Goal: Transaction & Acquisition: Book appointment/travel/reservation

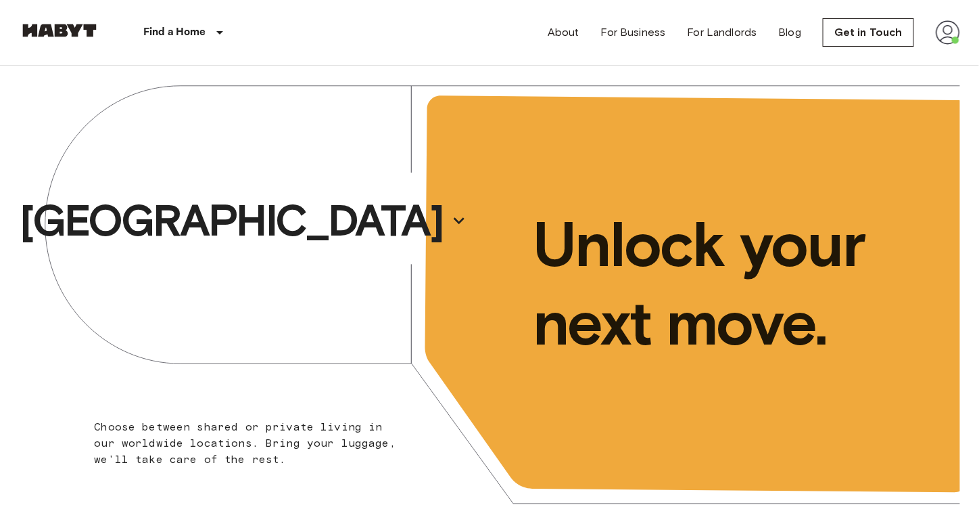
click at [950, 24] on img at bounding box center [948, 32] width 24 height 24
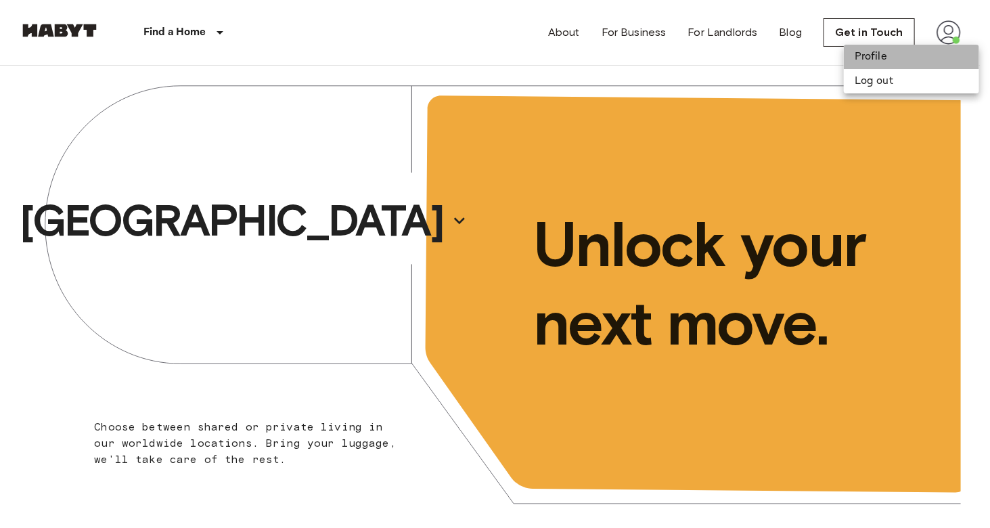
click at [866, 58] on li "Profile" at bounding box center [910, 57] width 135 height 24
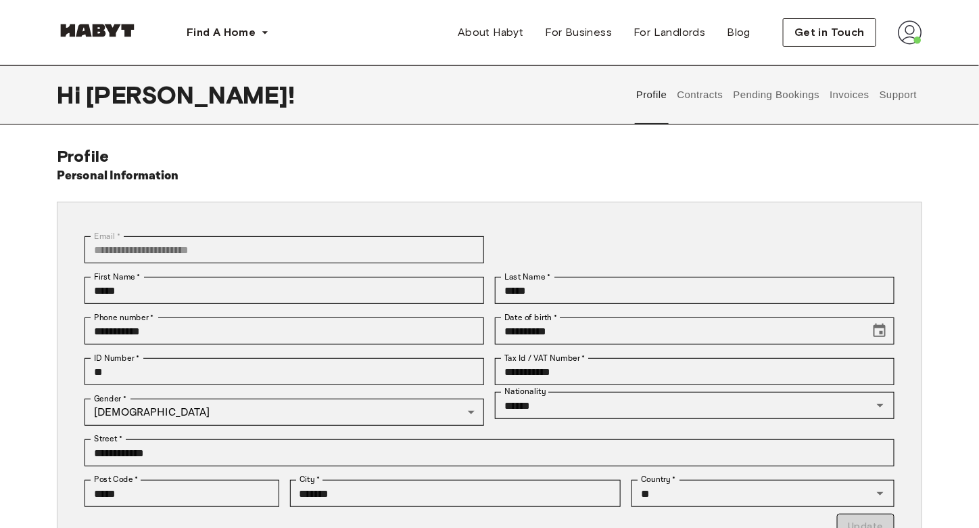
click at [689, 85] on button "Contracts" at bounding box center [700, 95] width 49 height 60
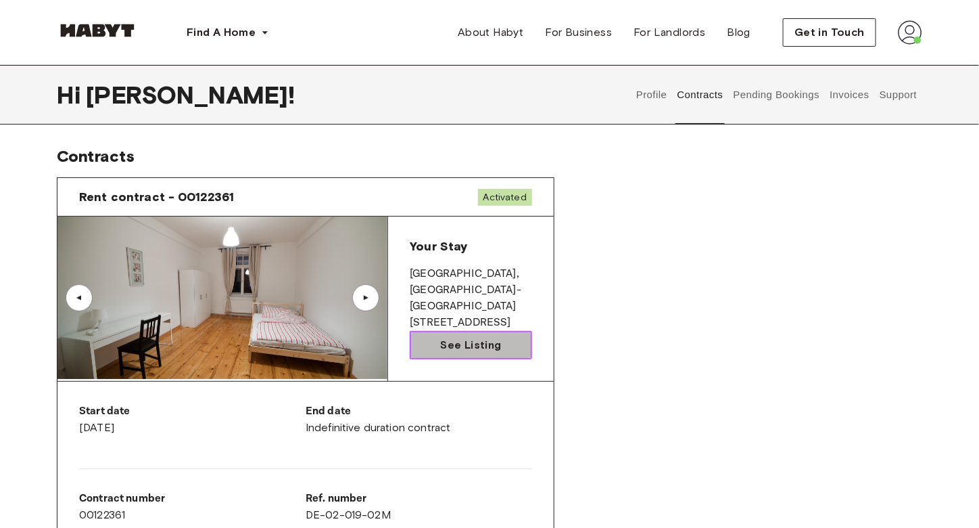
click at [485, 331] on link "See Listing" at bounding box center [471, 345] width 122 height 28
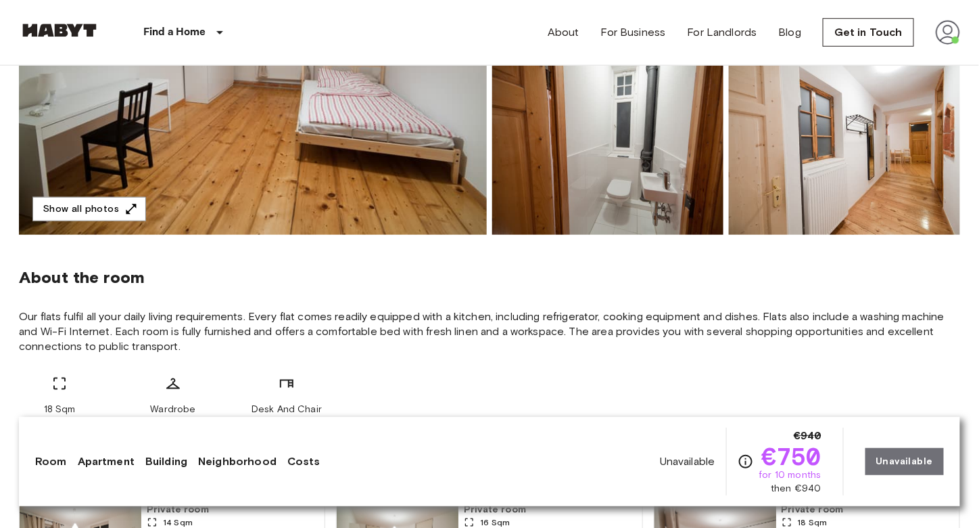
scroll to position [312, 0]
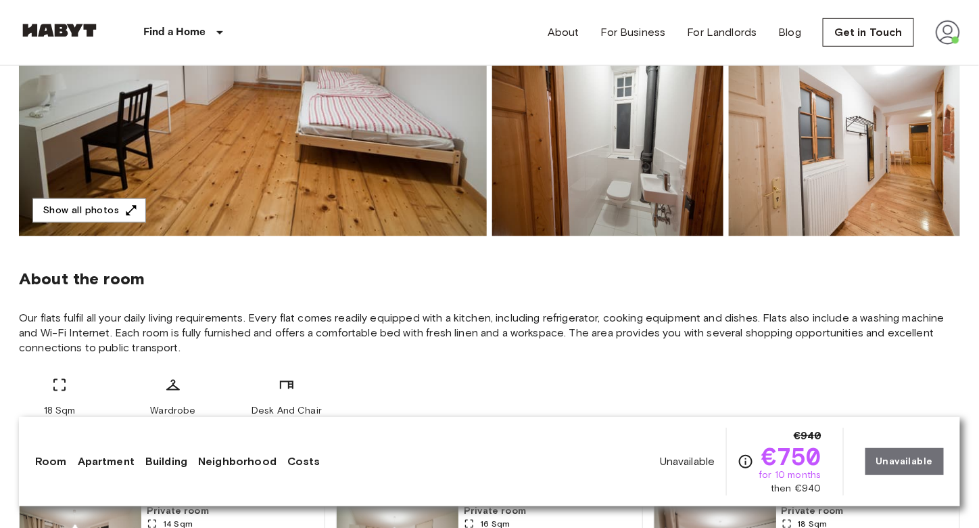
click at [887, 172] on img at bounding box center [844, 147] width 231 height 177
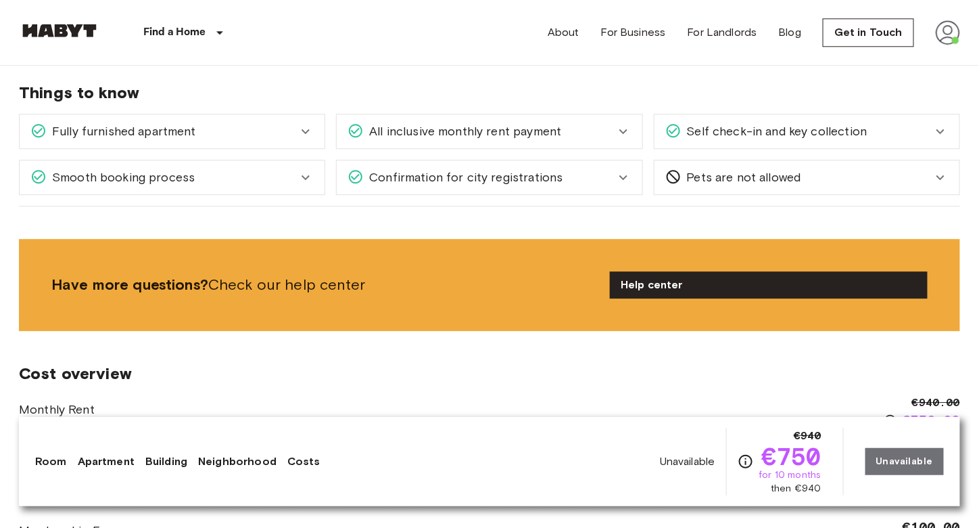
scroll to position [1166, 0]
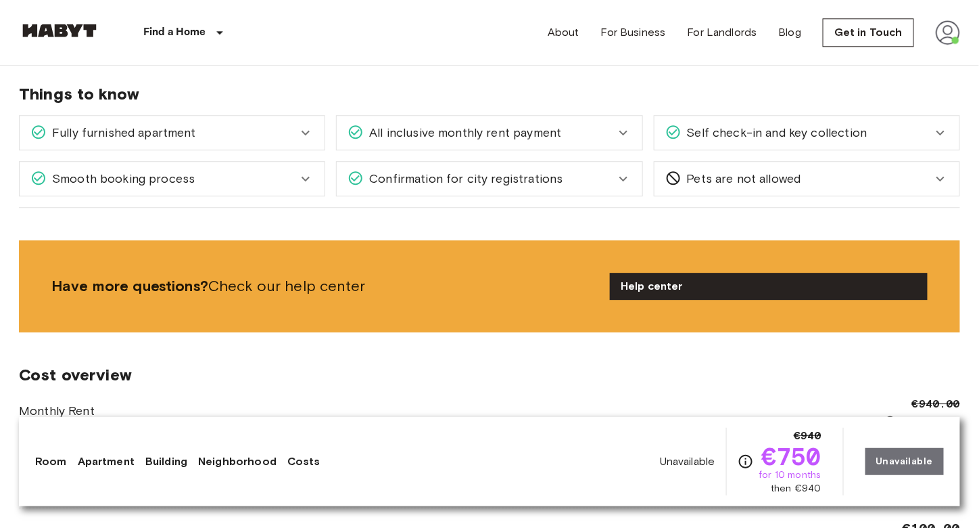
click at [289, 128] on div "Fully furnished apartment" at bounding box center [163, 133] width 267 height 18
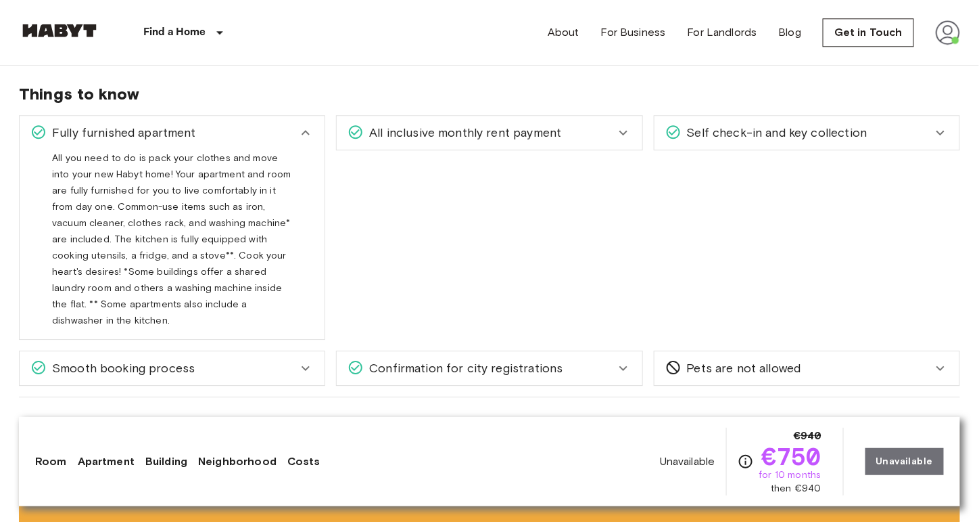
click at [296, 135] on div "Fully furnished apartment" at bounding box center [163, 133] width 267 height 18
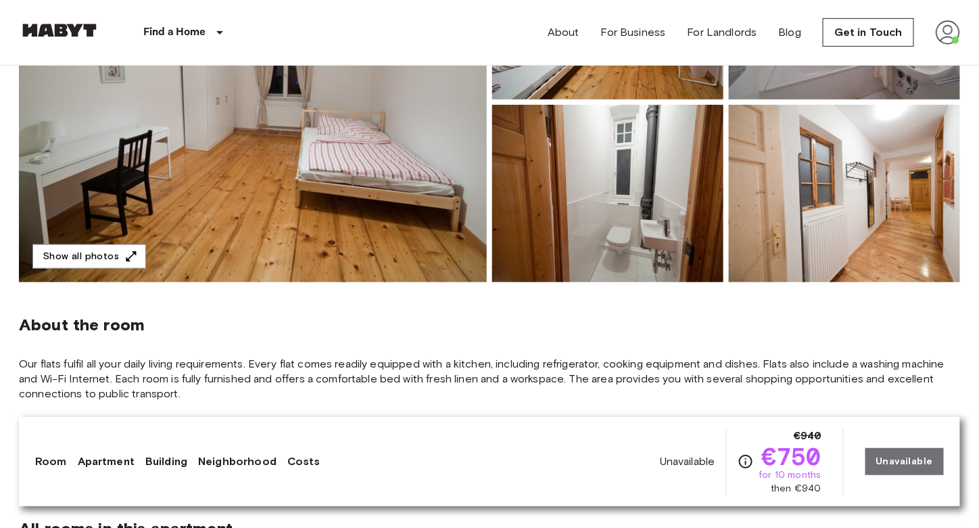
scroll to position [283, 0]
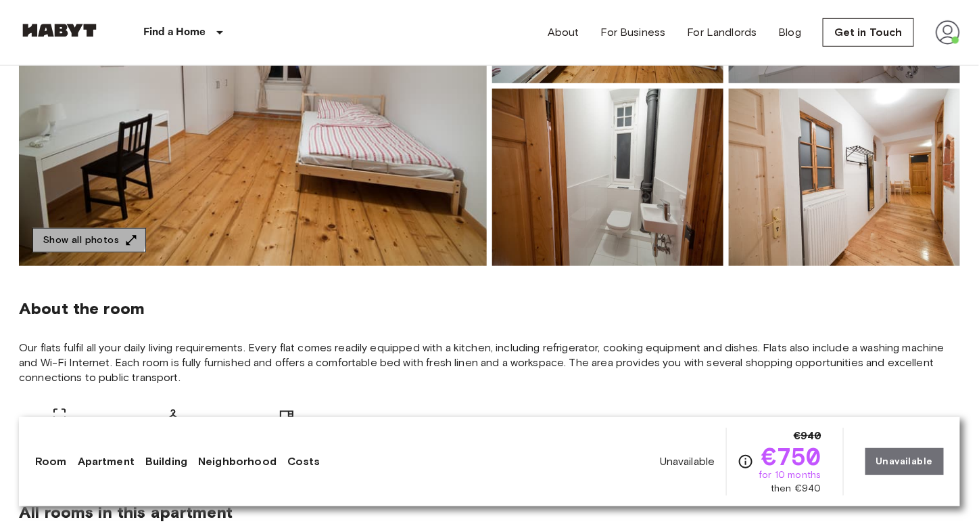
click at [74, 231] on button "Show all photos" at bounding box center [89, 240] width 114 height 25
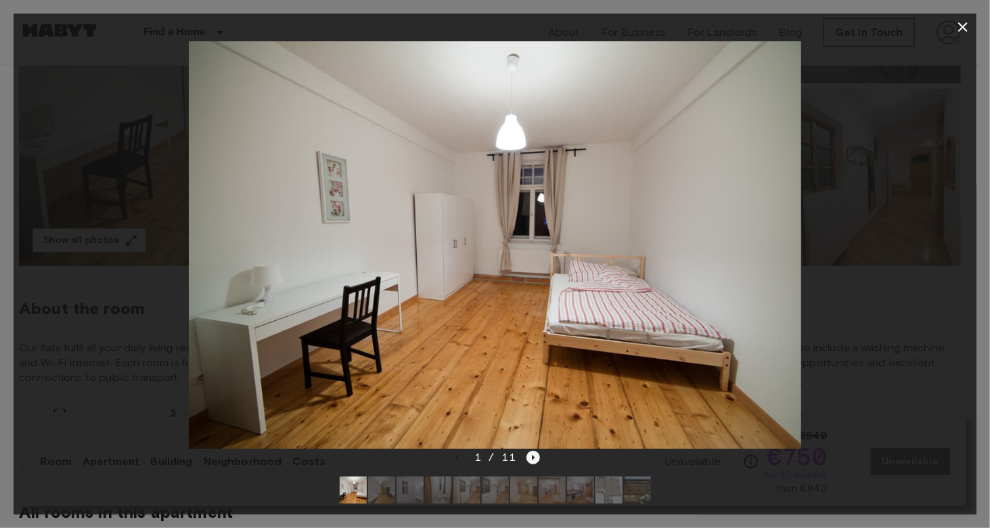
click at [526, 459] on icon "Next image" at bounding box center [533, 457] width 14 height 14
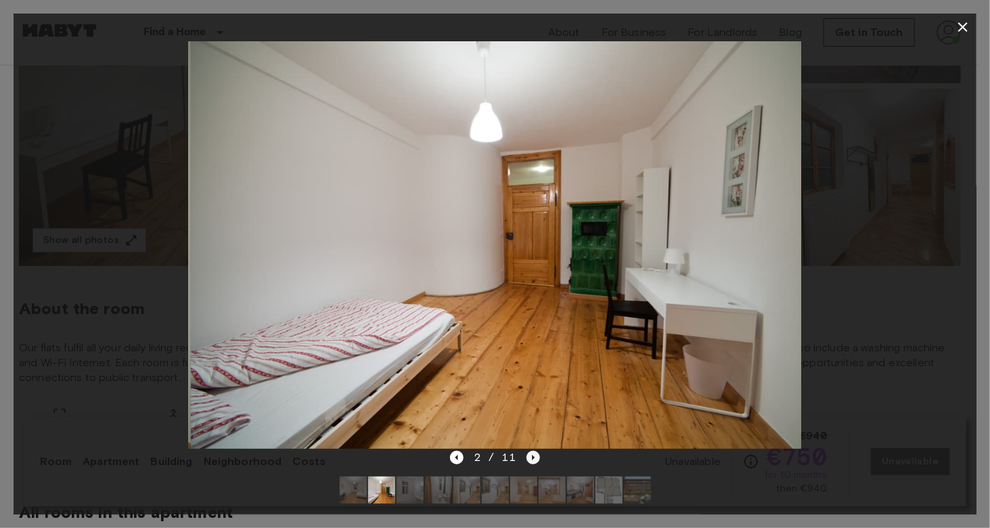
click at [526, 459] on icon "Next image" at bounding box center [533, 457] width 14 height 14
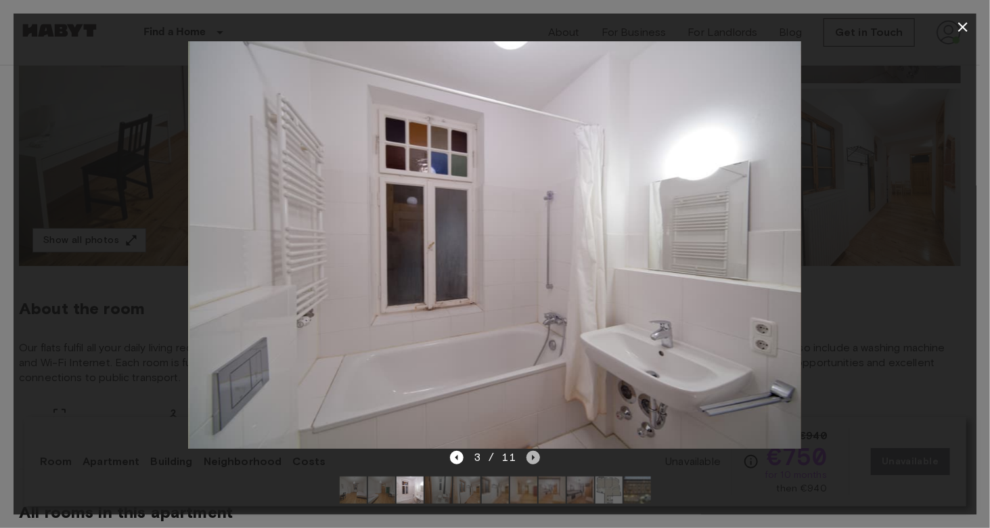
click at [526, 459] on icon "Next image" at bounding box center [533, 457] width 14 height 14
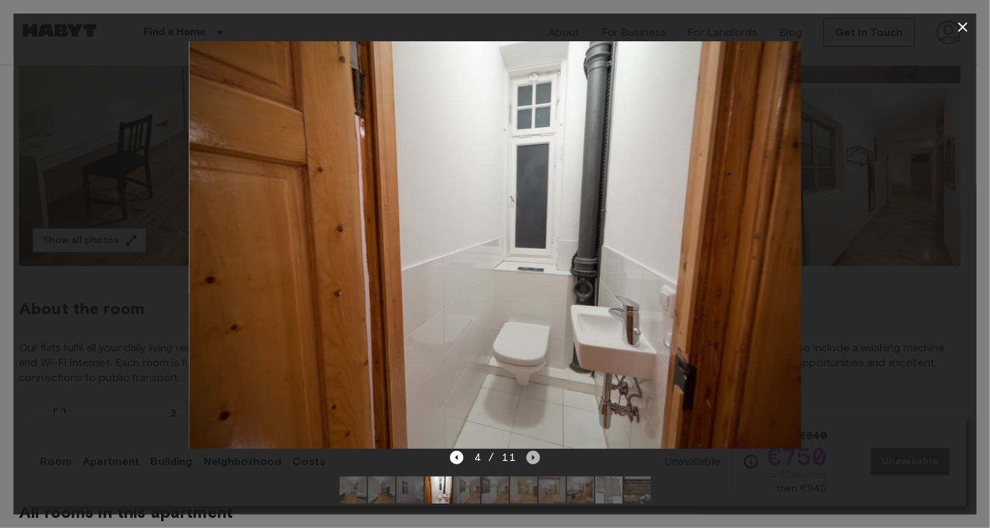
click at [526, 459] on icon "Next image" at bounding box center [533, 457] width 14 height 14
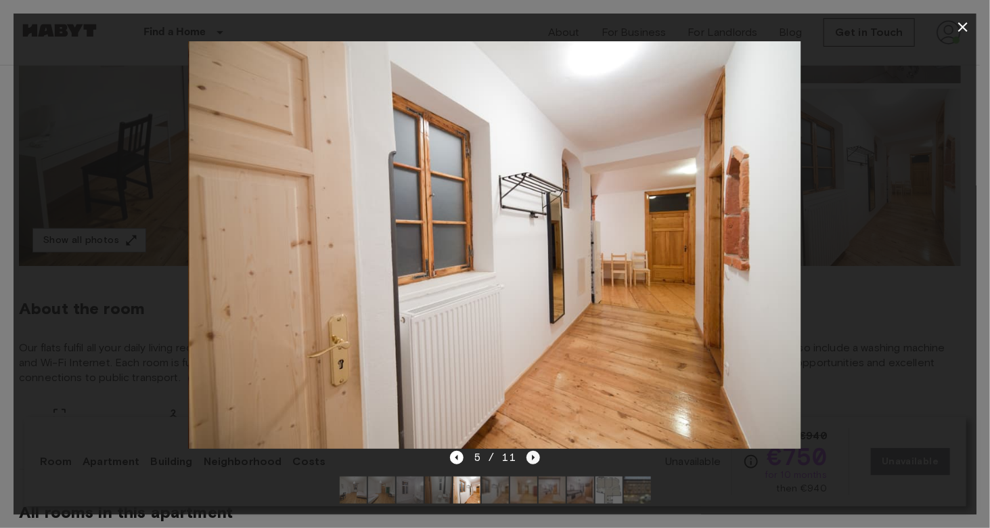
click at [526, 459] on icon "Next image" at bounding box center [533, 457] width 14 height 14
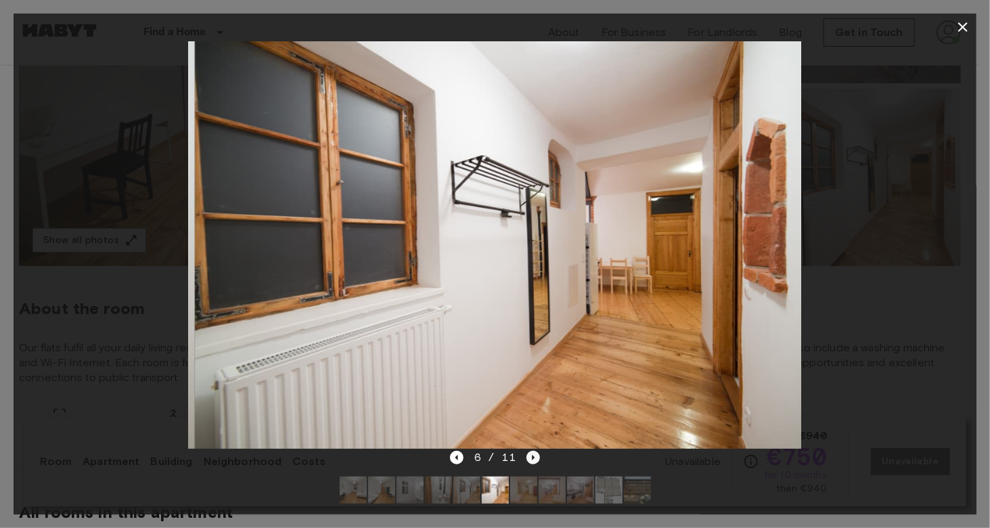
click at [526, 459] on icon "Next image" at bounding box center [533, 457] width 14 height 14
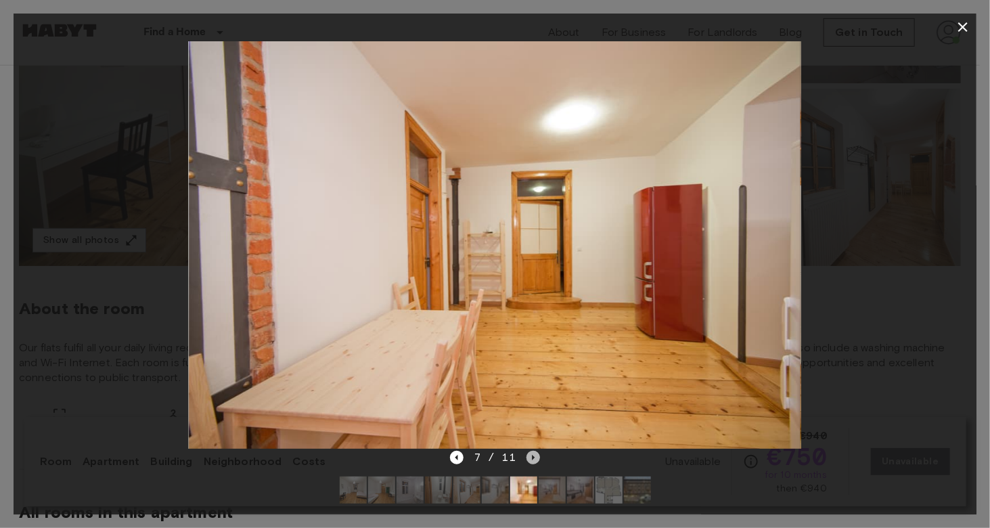
click at [526, 459] on icon "Next image" at bounding box center [533, 457] width 14 height 14
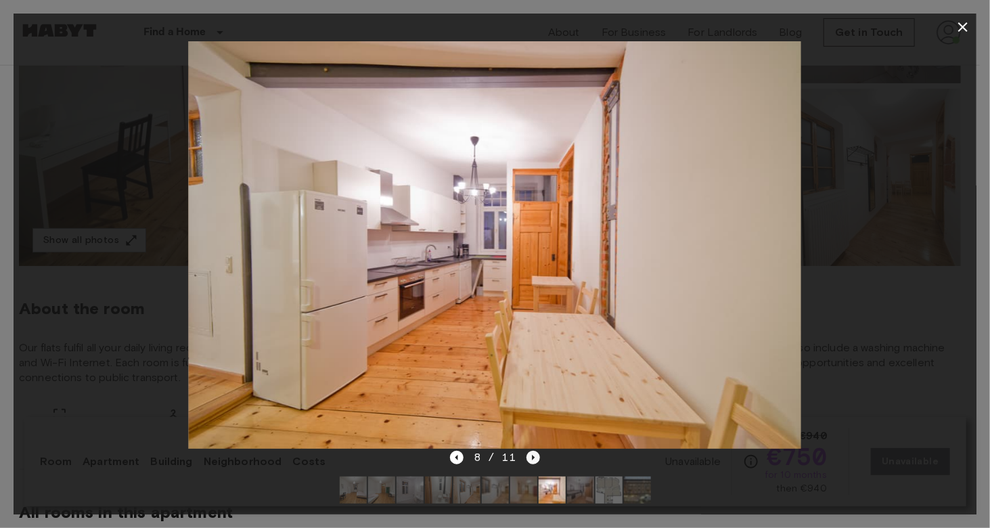
click at [526, 459] on icon "Next image" at bounding box center [533, 457] width 14 height 14
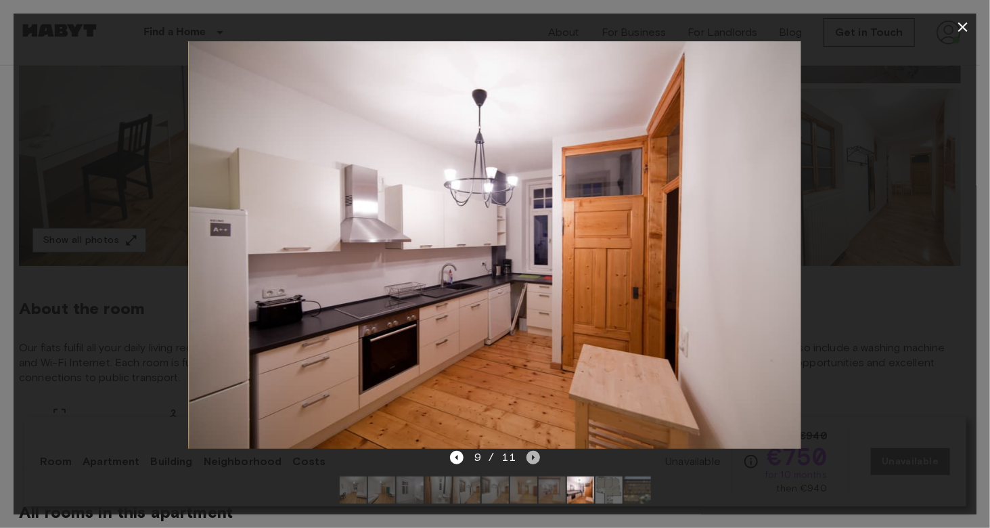
click at [531, 461] on icon "Next image" at bounding box center [533, 457] width 14 height 14
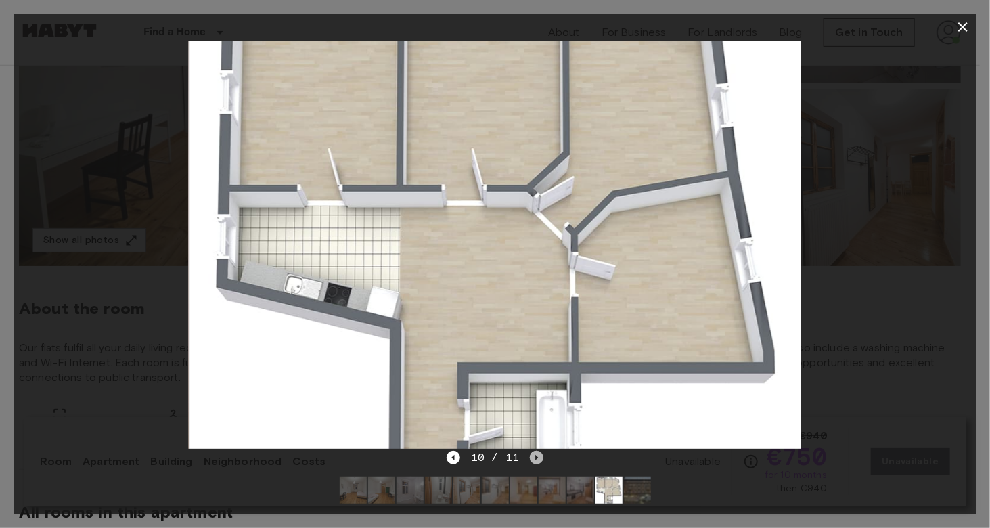
click at [531, 461] on icon "Next image" at bounding box center [537, 457] width 14 height 14
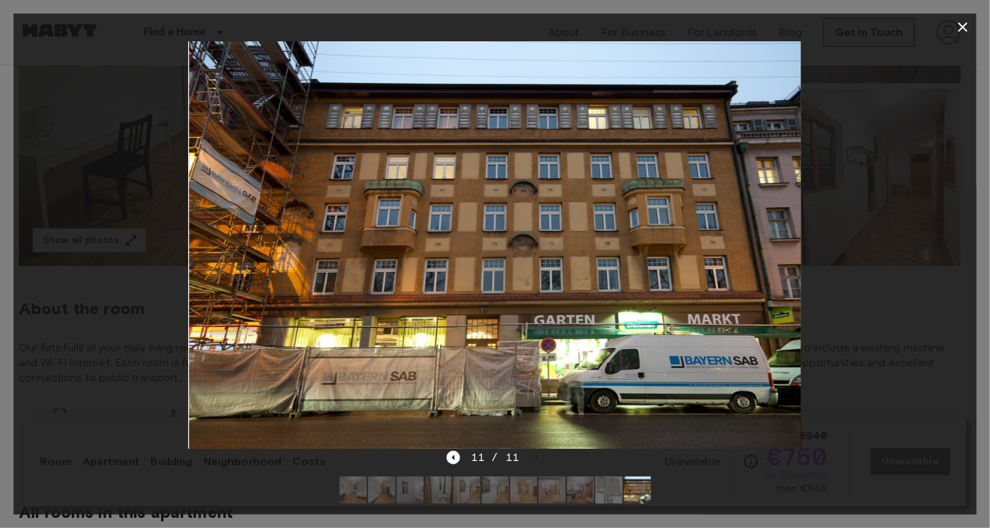
click at [115, 378] on div at bounding box center [495, 245] width 962 height 409
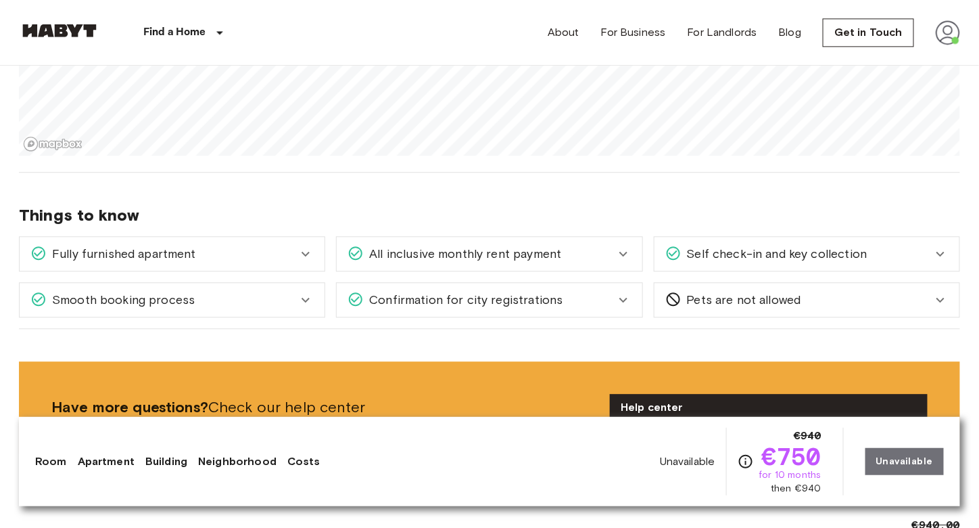
scroll to position [1046, 0]
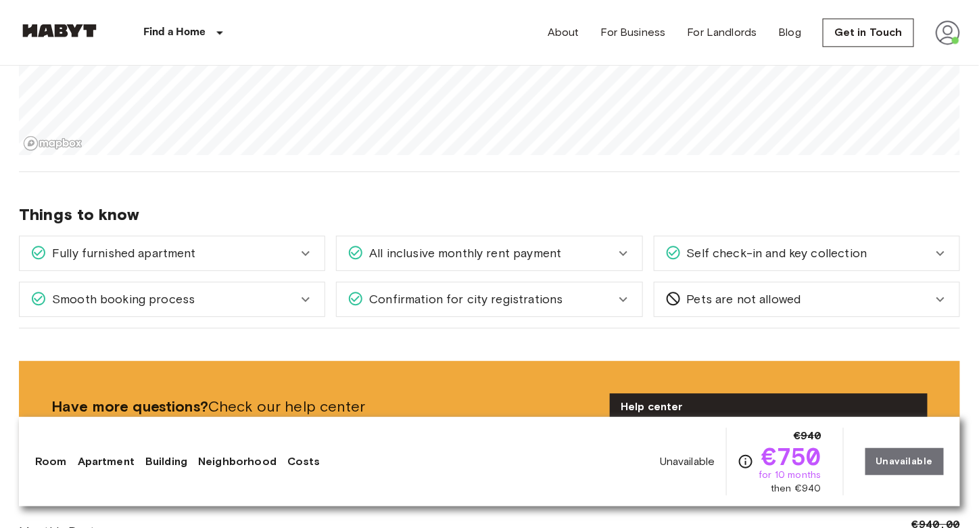
click at [716, 258] on span "Self check-in and key collection" at bounding box center [775, 253] width 186 height 18
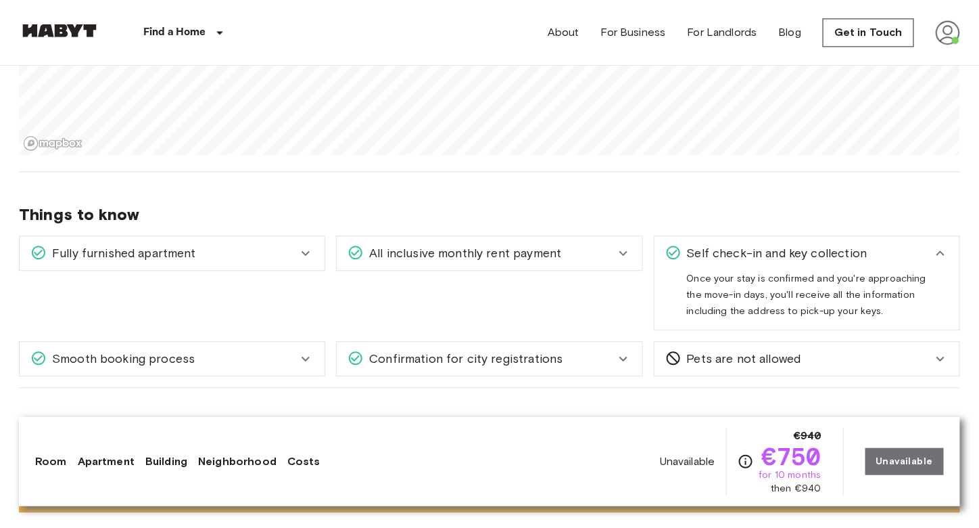
click at [716, 258] on span "Self check-in and key collection" at bounding box center [775, 253] width 186 height 18
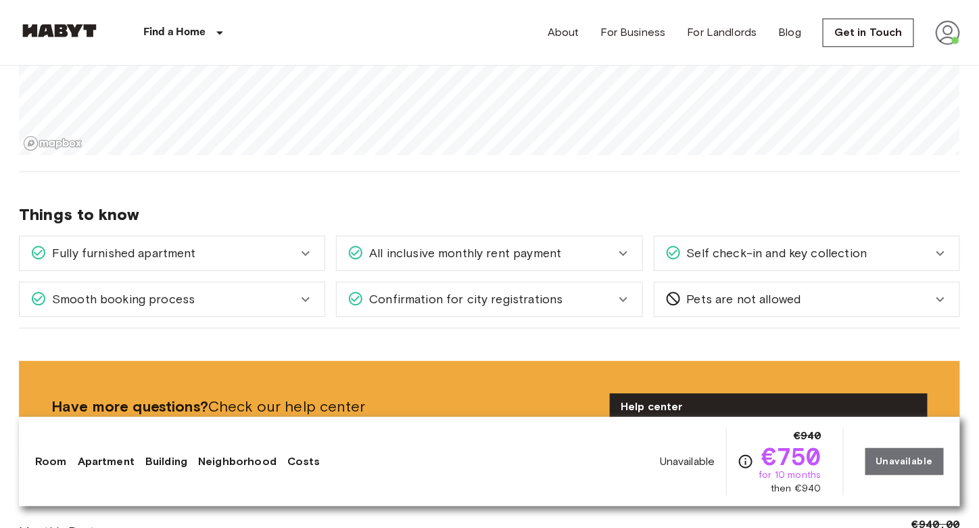
click at [183, 304] on div "Smooth booking process" at bounding box center [172, 299] width 305 height 34
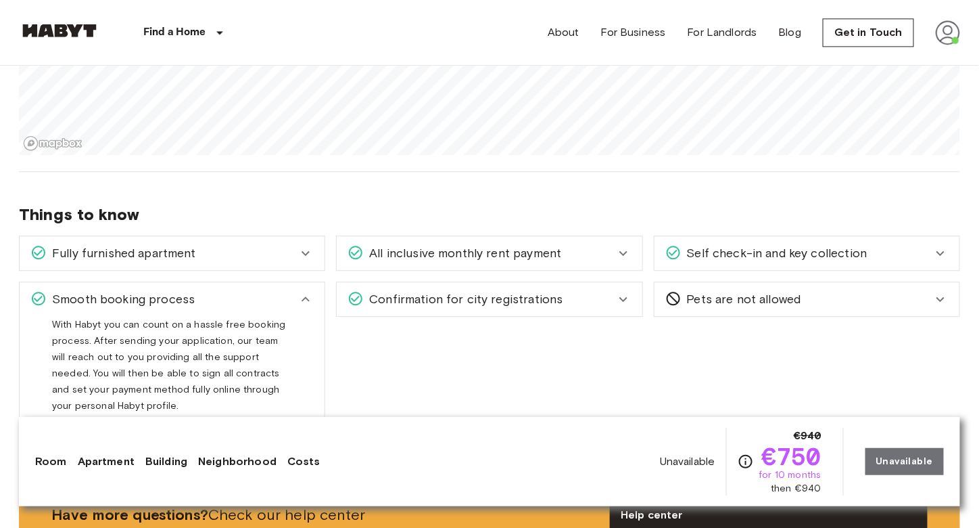
click at [183, 304] on div "Smooth booking process" at bounding box center [172, 299] width 305 height 34
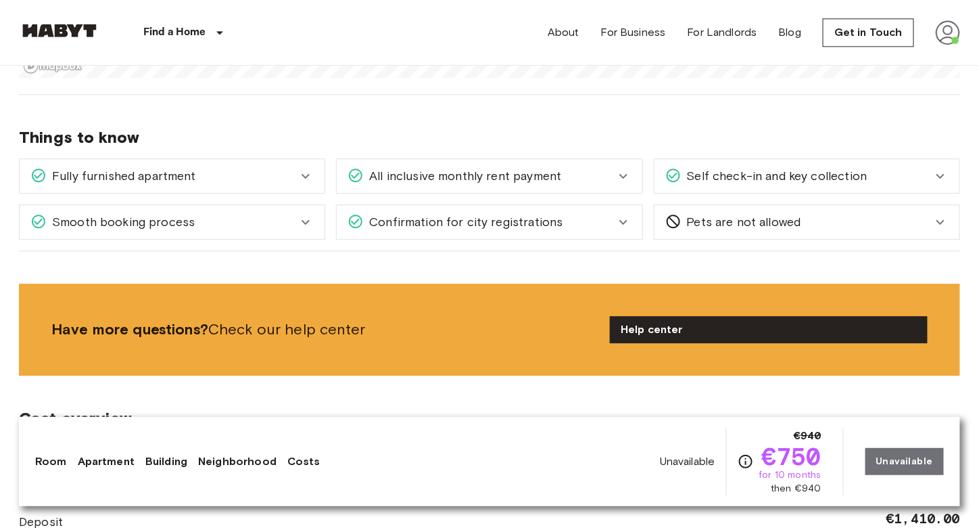
scroll to position [1124, 0]
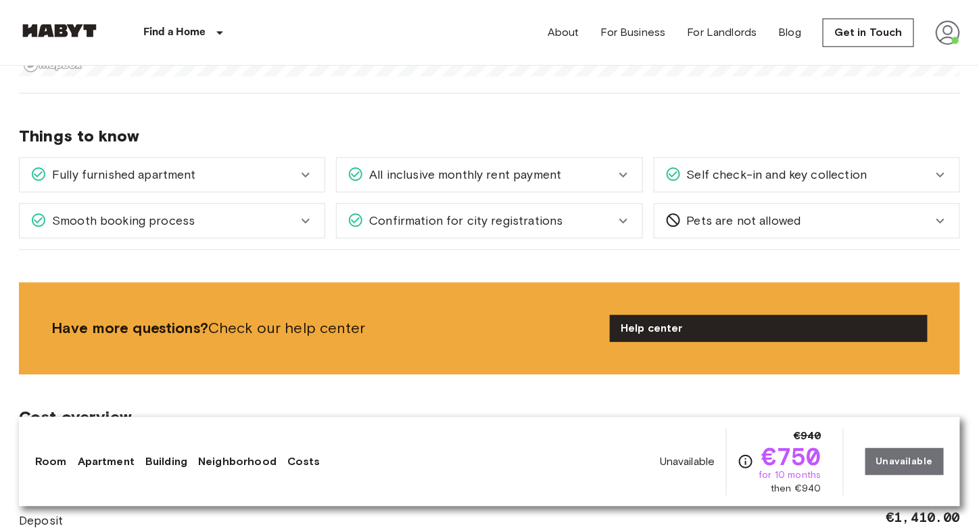
click at [287, 166] on div "Fully furnished apartment" at bounding box center [163, 175] width 267 height 18
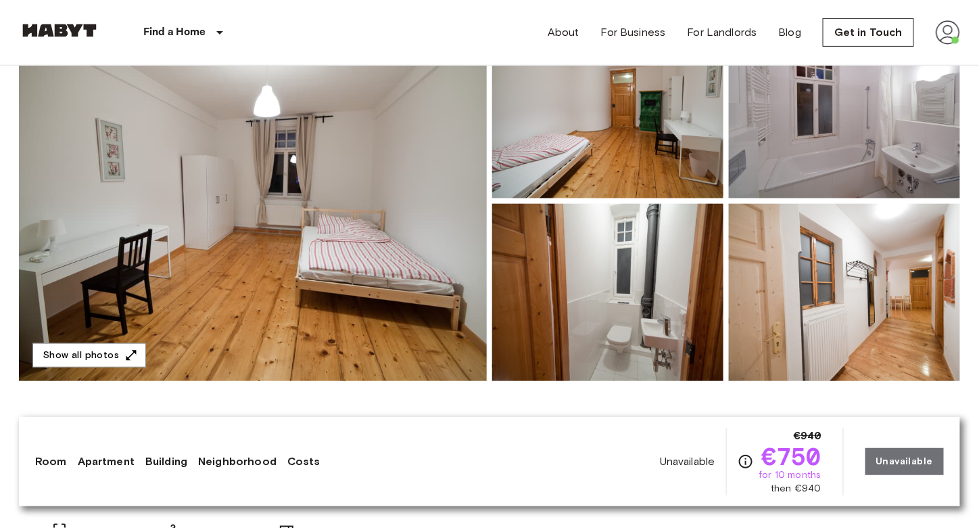
scroll to position [171, 0]
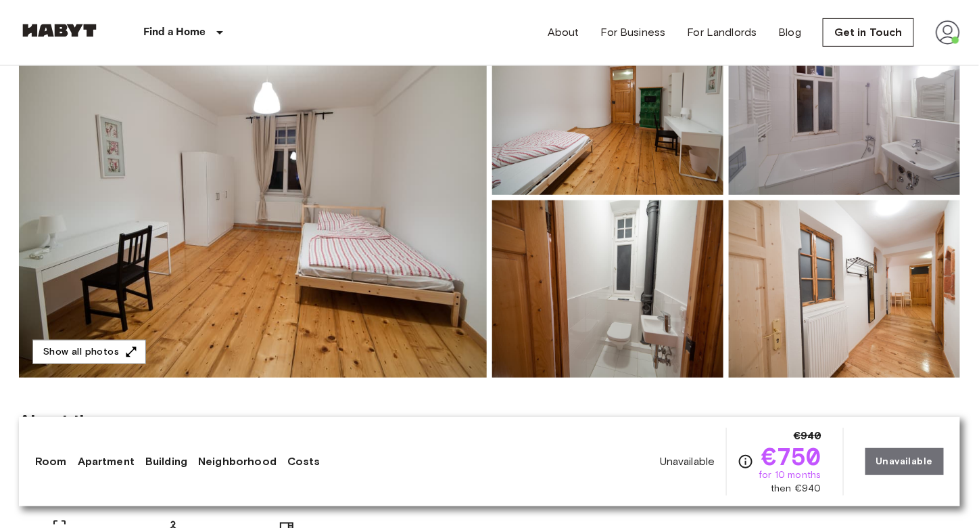
click at [755, 264] on img at bounding box center [844, 288] width 231 height 177
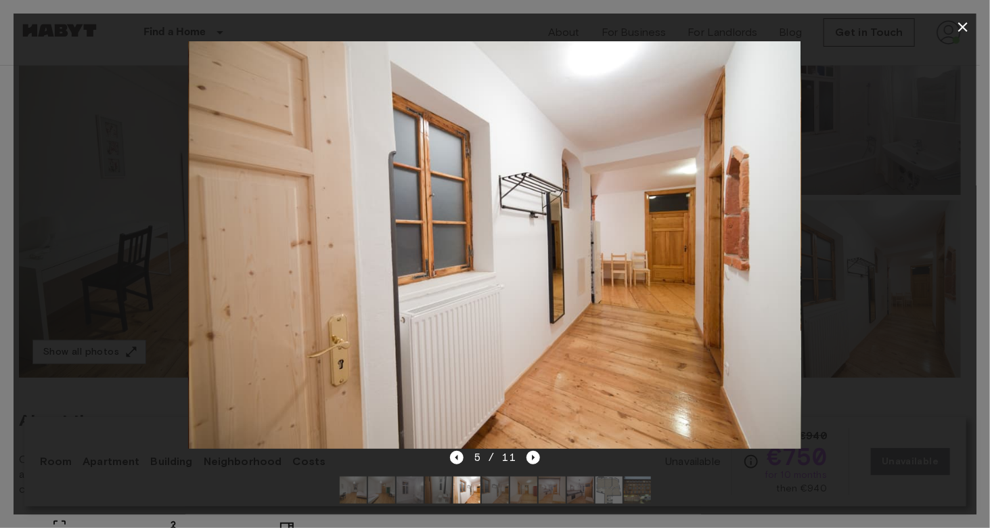
click at [755, 264] on img at bounding box center [494, 245] width 611 height 408
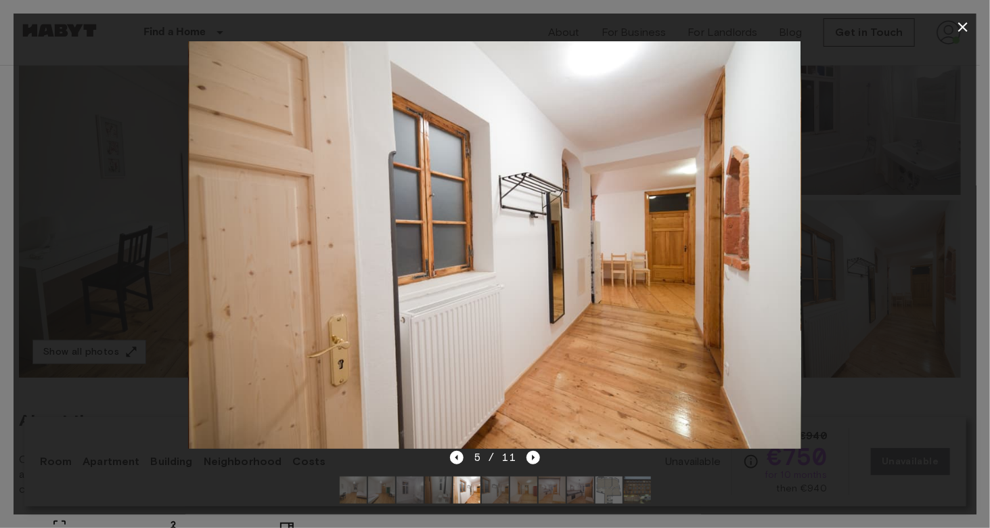
click at [529, 211] on img at bounding box center [494, 245] width 611 height 408
click at [837, 218] on div at bounding box center [495, 245] width 962 height 409
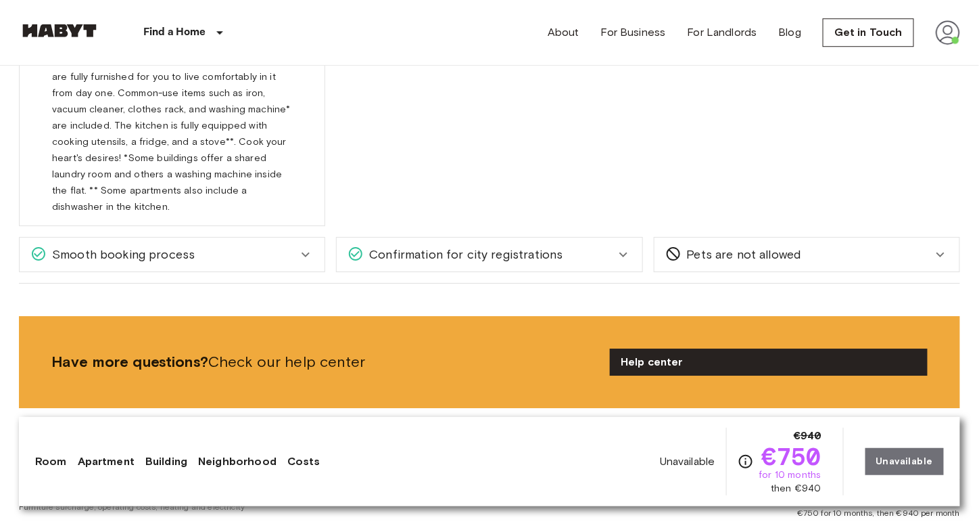
scroll to position [1255, 0]
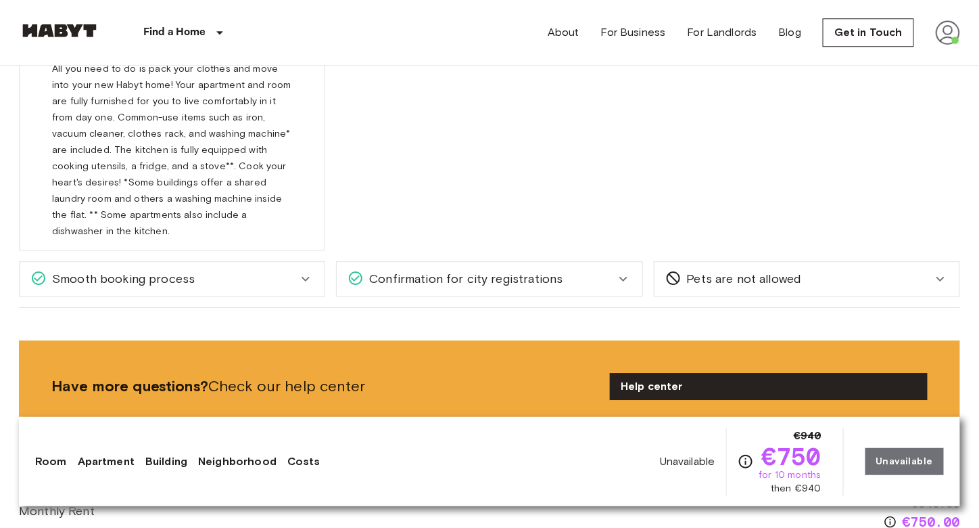
click at [704, 250] on div "Pets are not allowed Unfortunately, due to safety reasons we don't accept pets …" at bounding box center [801, 273] width 317 height 46
click at [710, 270] on span "Pets are not allowed" at bounding box center [742, 279] width 120 height 18
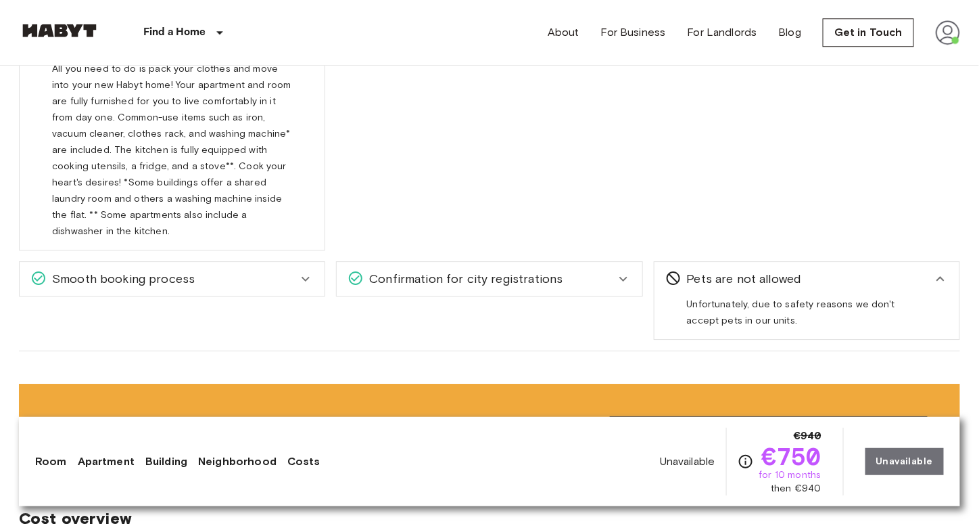
click at [710, 270] on span "Pets are not allowed" at bounding box center [742, 279] width 120 height 18
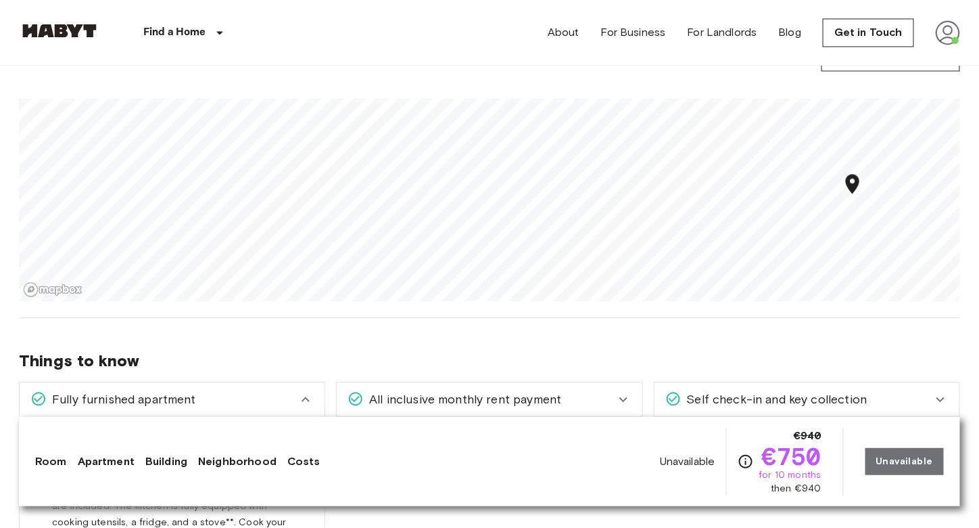
scroll to position [897, 0]
click at [281, 393] on div "Fully furnished apartment" at bounding box center [163, 402] width 267 height 18
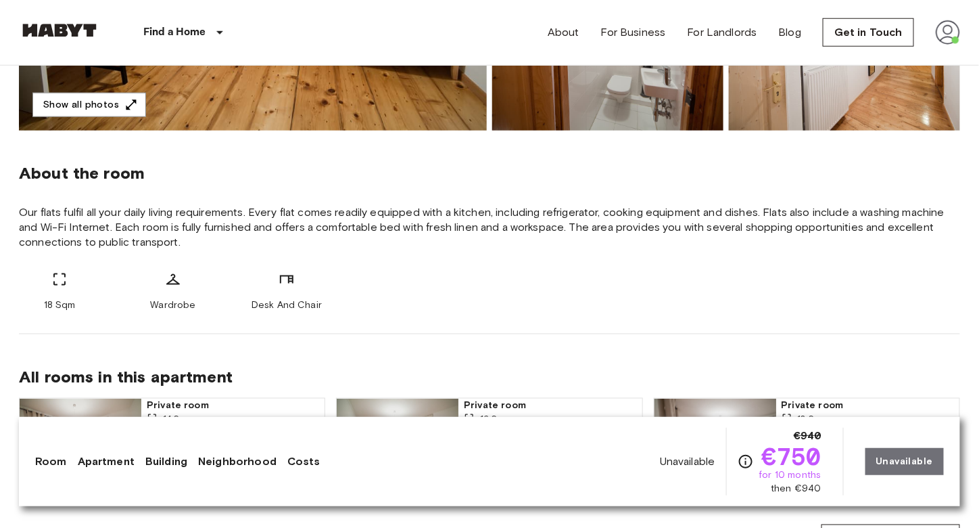
scroll to position [0, 0]
